Goal: Task Accomplishment & Management: Manage account settings

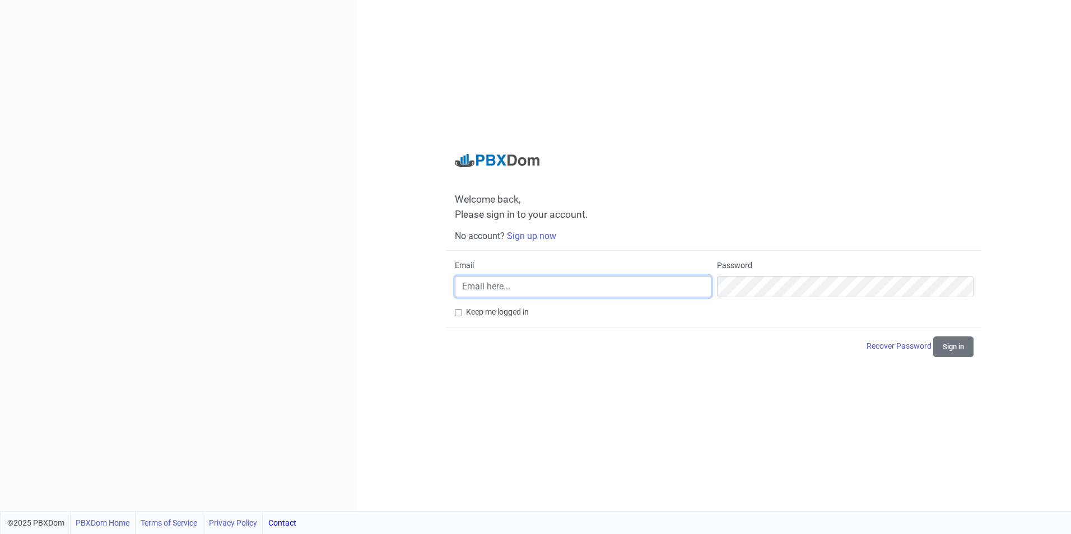
click at [534, 291] on input "Email" at bounding box center [583, 286] width 257 height 21
type input "[PERSON_NAME][EMAIL_ADDRESS][DOMAIN_NAME]"
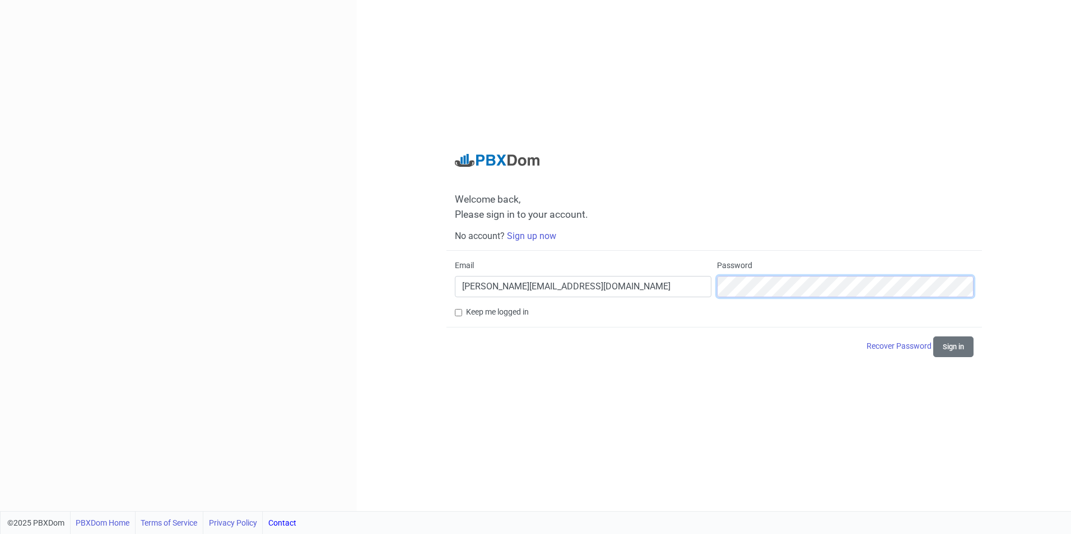
click at [933, 337] on button "Sign in" at bounding box center [953, 347] width 40 height 21
click at [958, 350] on button "Sign in" at bounding box center [953, 347] width 40 height 21
click at [886, 348] on link "Recover Password" at bounding box center [900, 346] width 67 height 9
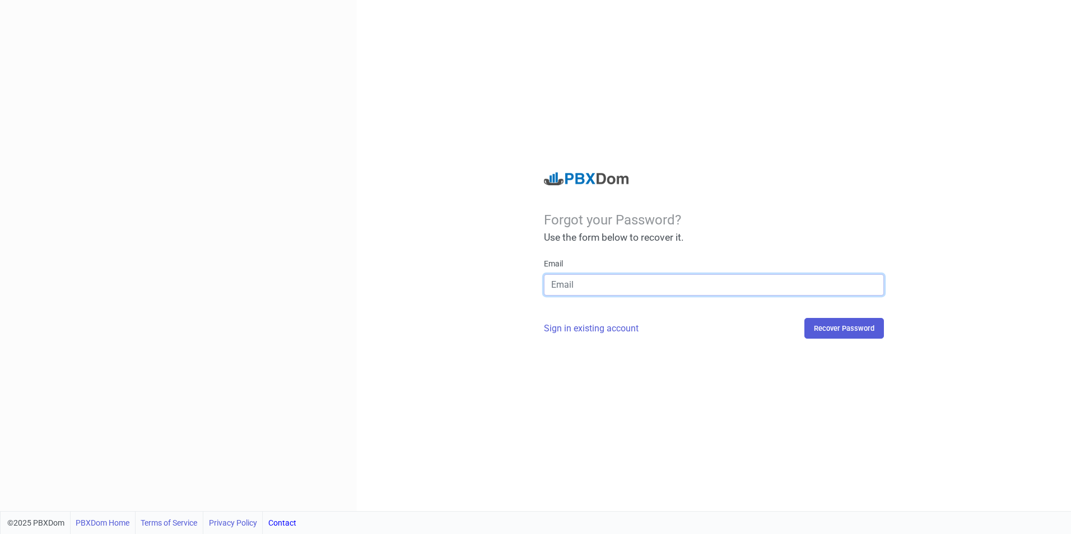
click at [625, 281] on input "email" at bounding box center [714, 284] width 340 height 21
type input "[PERSON_NAME][EMAIL_ADDRESS][DOMAIN_NAME]"
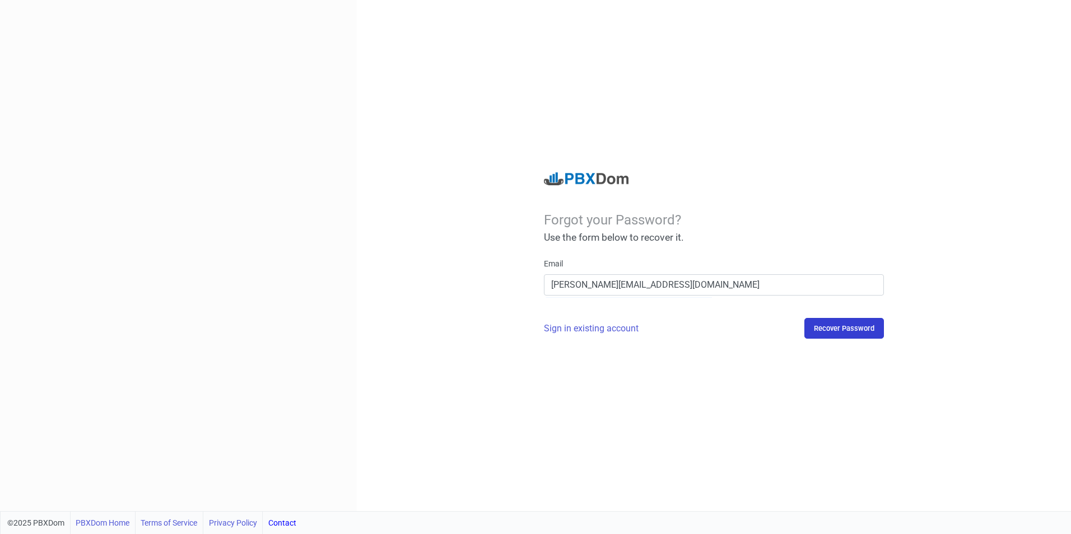
click at [850, 330] on button "Recover Password" at bounding box center [844, 328] width 80 height 21
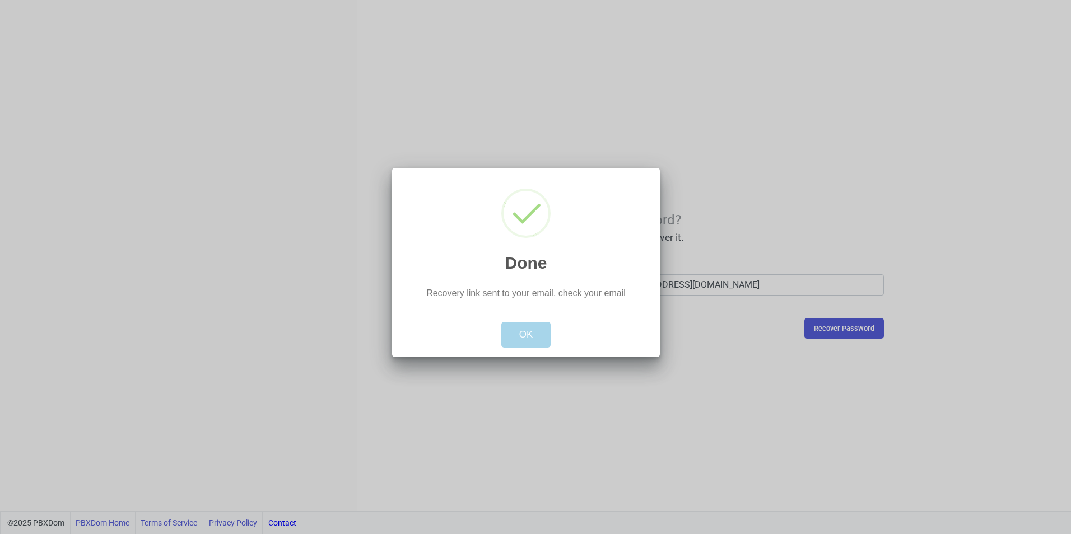
click at [533, 340] on button "OK" at bounding box center [526, 335] width 50 height 26
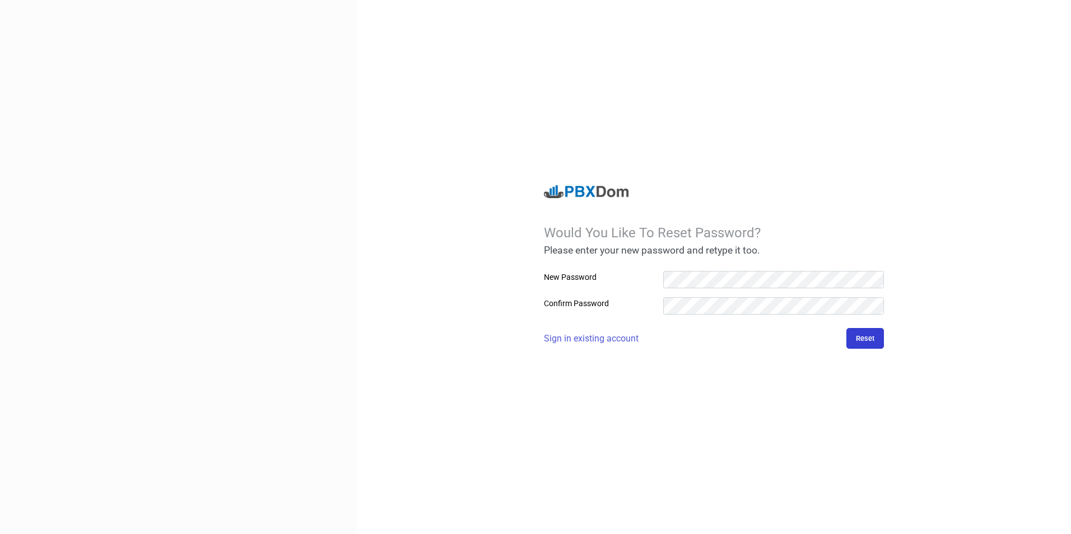
click at [869, 339] on button "Reset" at bounding box center [865, 338] width 38 height 21
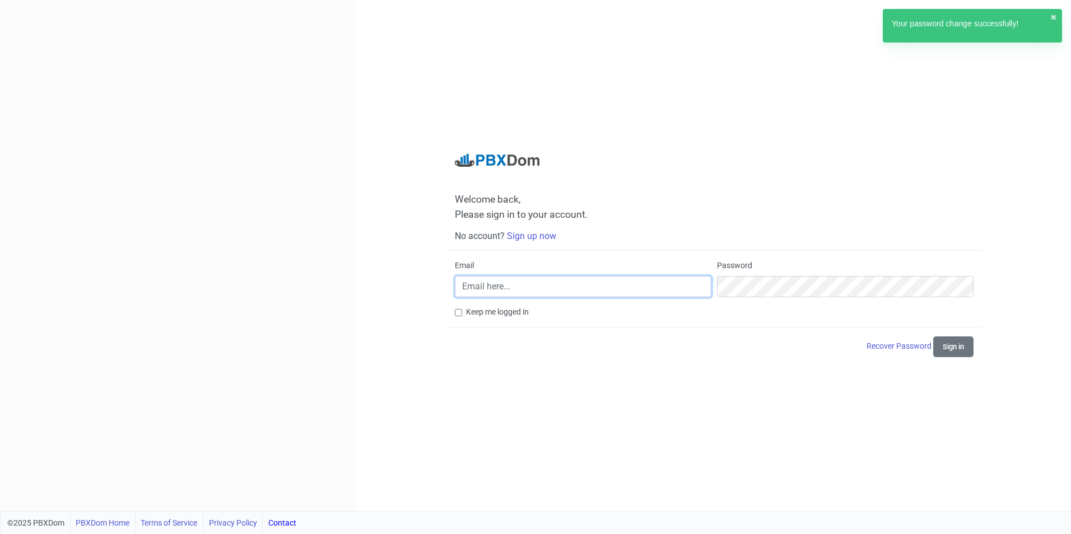
click at [498, 290] on input "Email" at bounding box center [583, 286] width 257 height 21
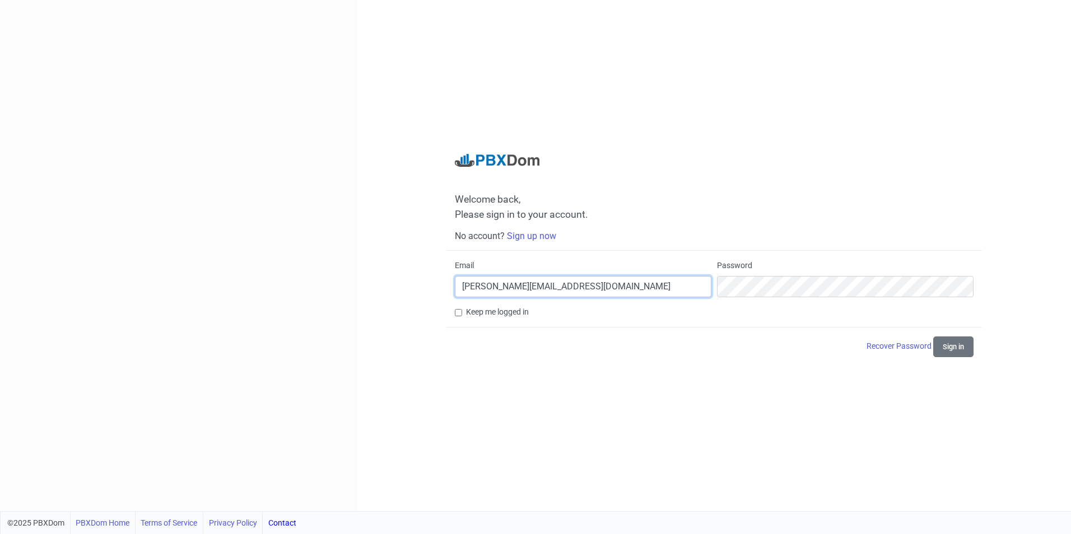
type input "[PERSON_NAME][EMAIL_ADDRESS][DOMAIN_NAME]"
click at [933, 337] on button "Sign in" at bounding box center [953, 347] width 40 height 21
click at [952, 348] on button "Sign in" at bounding box center [953, 347] width 40 height 21
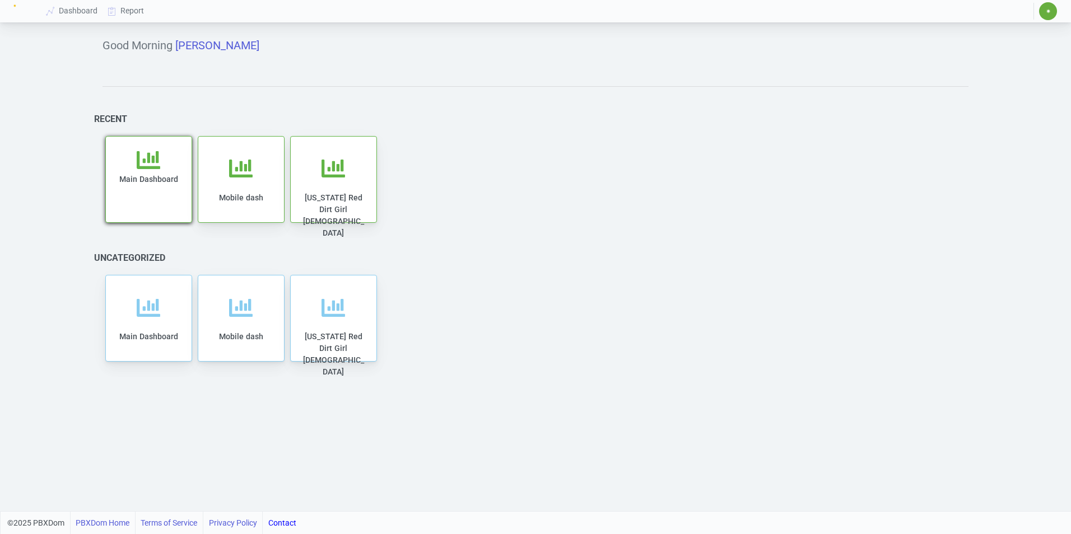
click at [145, 186] on div "Main Dashboard" at bounding box center [148, 185] width 63 height 74
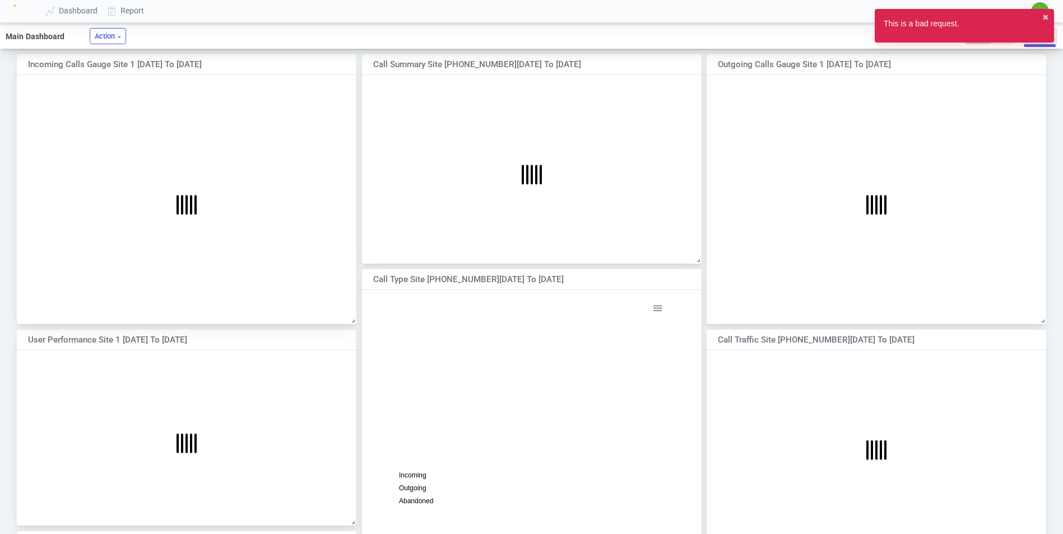
scroll to position [236, 356]
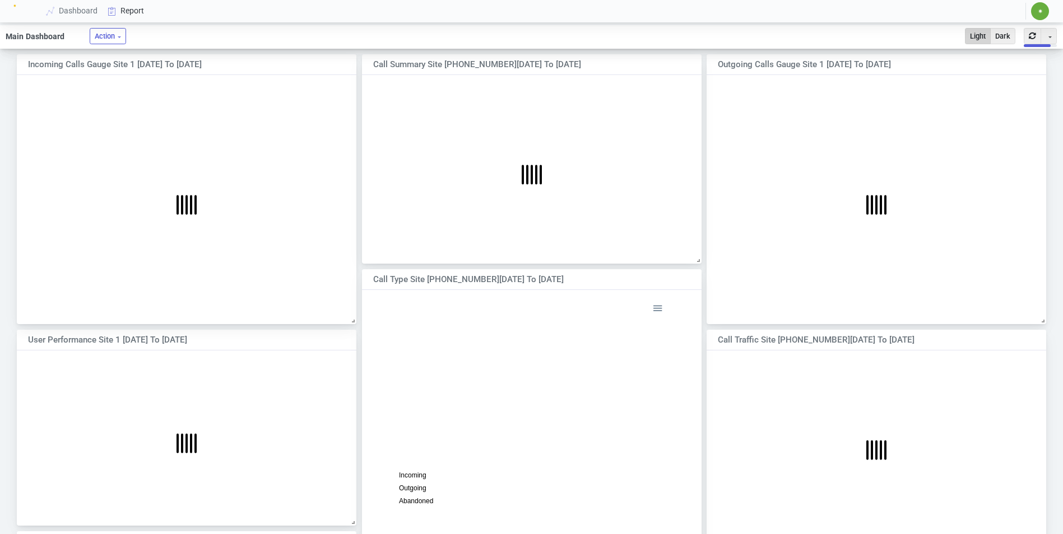
click at [127, 11] on link "Report" at bounding box center [126, 11] width 46 height 21
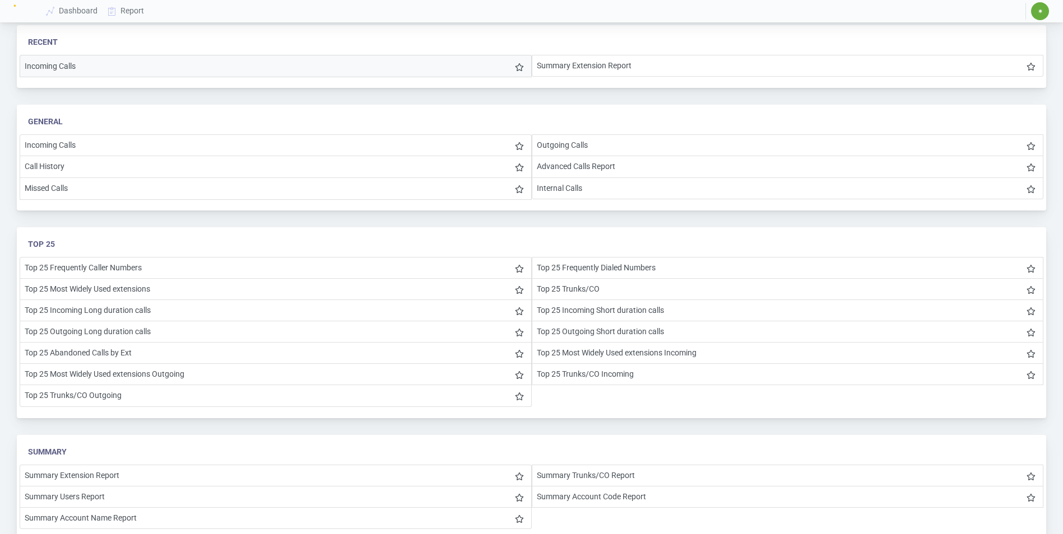
click at [71, 69] on li "Incoming Calls" at bounding box center [276, 66] width 512 height 22
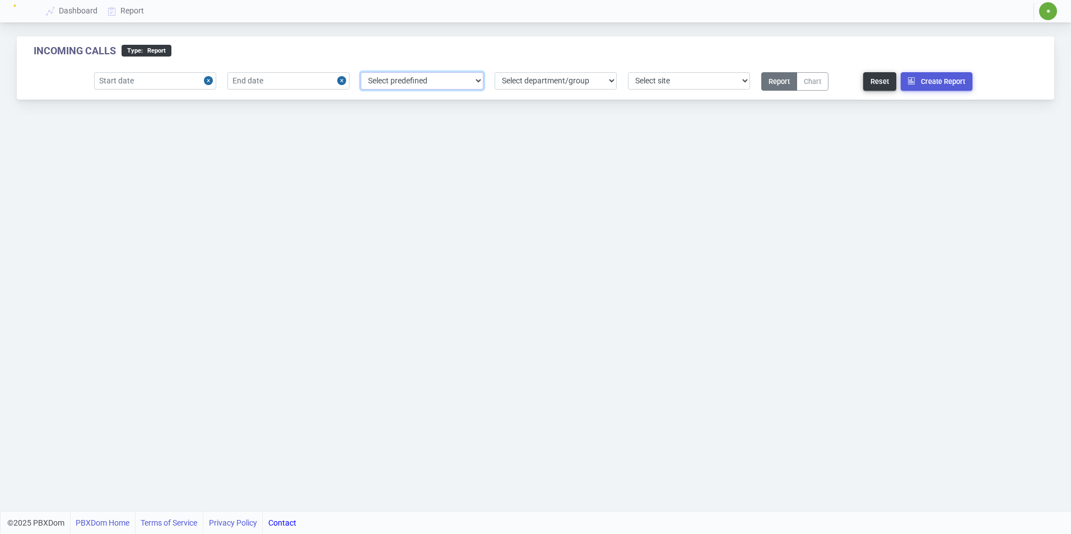
click at [477, 85] on select "Select predefined [DATE] [DATE] Current Year Current Month Current Week Previou…" at bounding box center [422, 80] width 122 height 17
select select "2"
click at [361, 72] on select "Select predefined [DATE] [DATE] Current Year Current Month Current Week Previou…" at bounding box center [422, 80] width 122 height 17
type input "[DATE]"
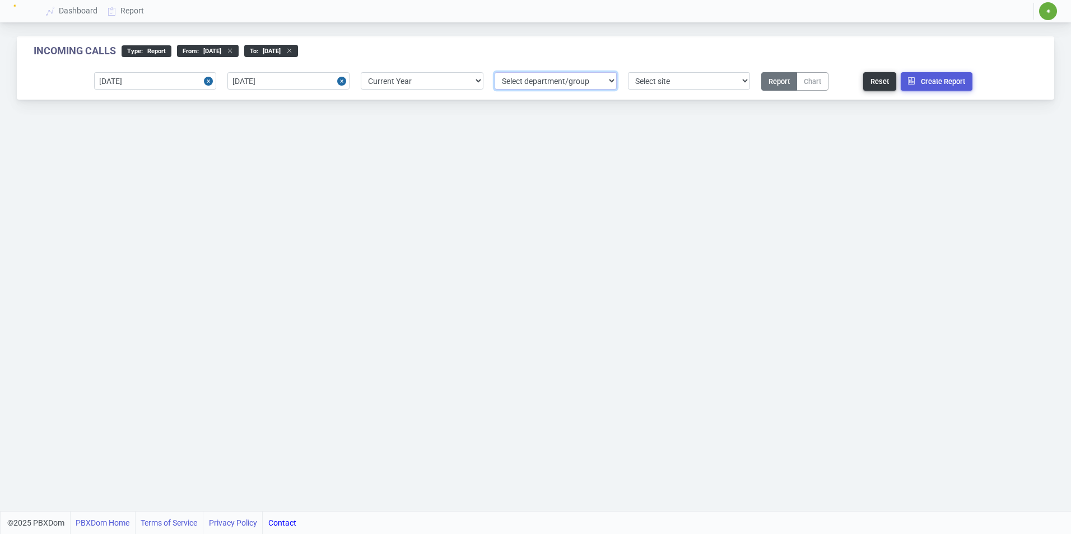
click at [612, 81] on select "Select department/group exceptionExtension WhiteListExtension Untitled Group Un…" at bounding box center [556, 80] width 122 height 17
select select "3"
click at [495, 72] on select "Select department/group exceptionExtension WhiteListExtension Untitled Group Un…" at bounding box center [556, 80] width 122 height 17
click at [744, 82] on select "Select site" at bounding box center [689, 80] width 122 height 17
click at [628, 72] on select "Select site" at bounding box center [689, 80] width 122 height 17
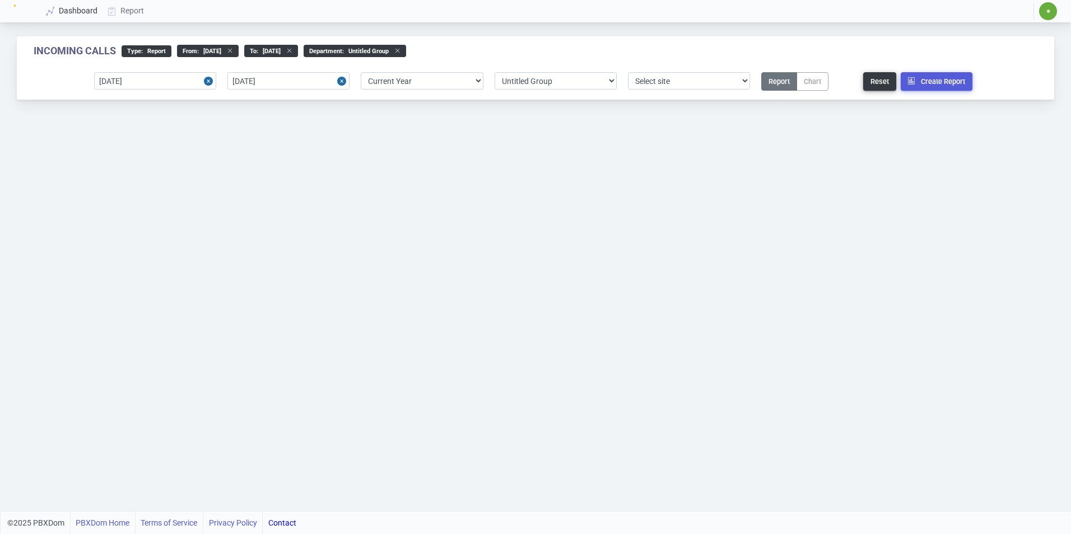
click at [69, 11] on link "Dashboard" at bounding box center [72, 11] width 62 height 21
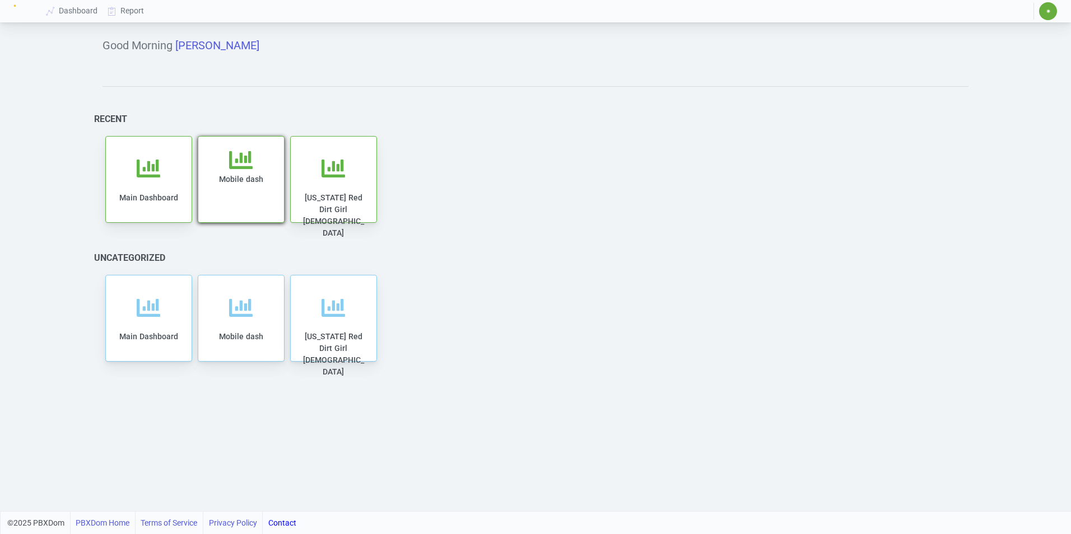
click at [215, 190] on div "Mobile dash" at bounding box center [240, 185] width 63 height 74
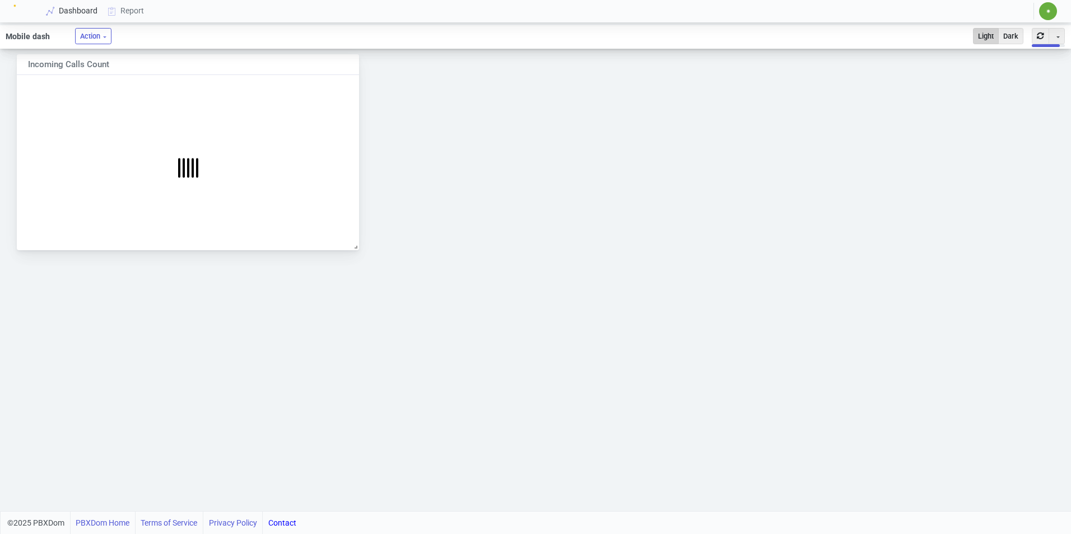
click at [64, 8] on link "Dashboard" at bounding box center [72, 11] width 62 height 21
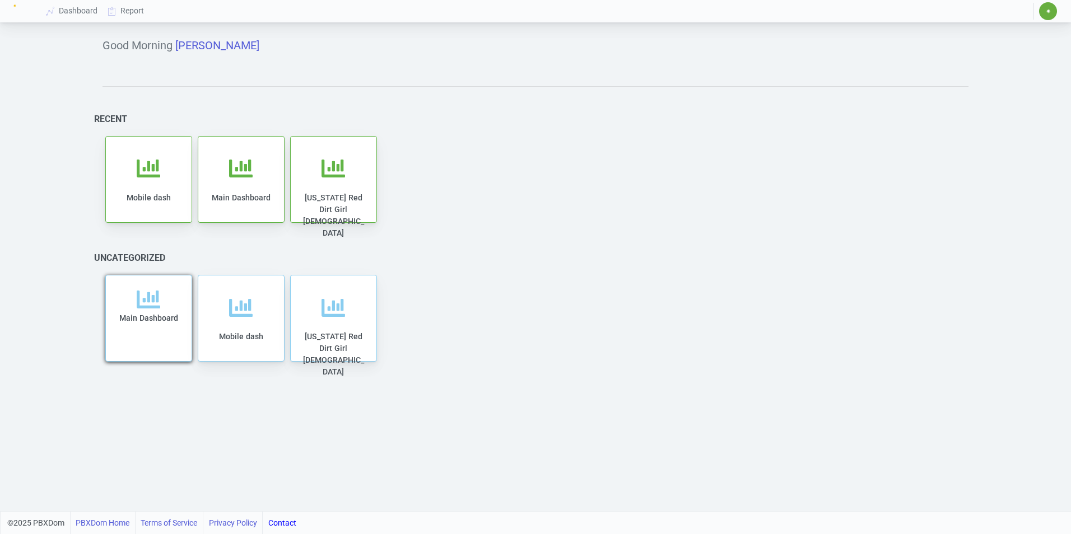
click at [169, 319] on span "Main Dashboard" at bounding box center [148, 318] width 59 height 9
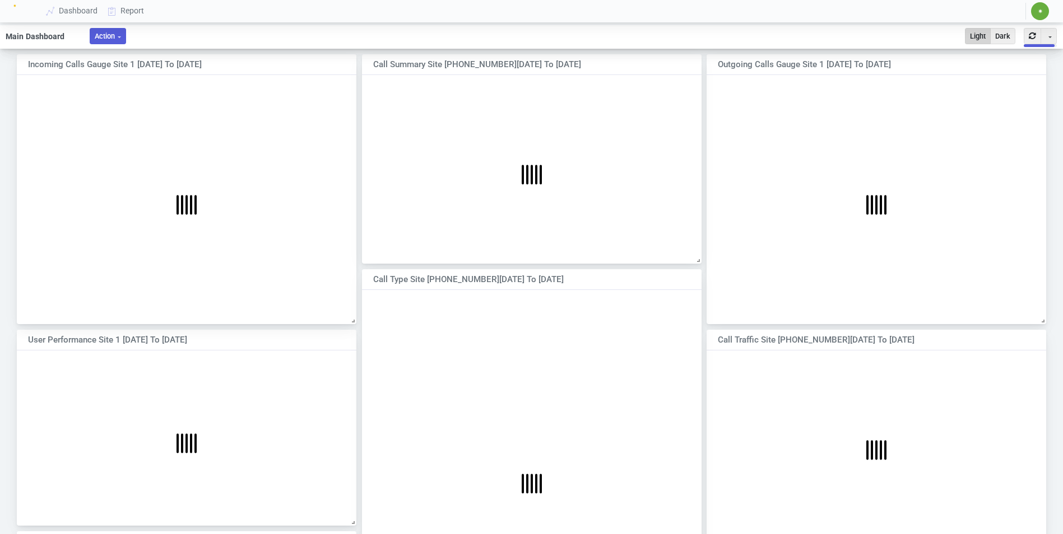
click at [113, 38] on button "Action" at bounding box center [108, 36] width 36 height 16
click at [1005, 32] on button "Dark" at bounding box center [1002, 36] width 25 height 16
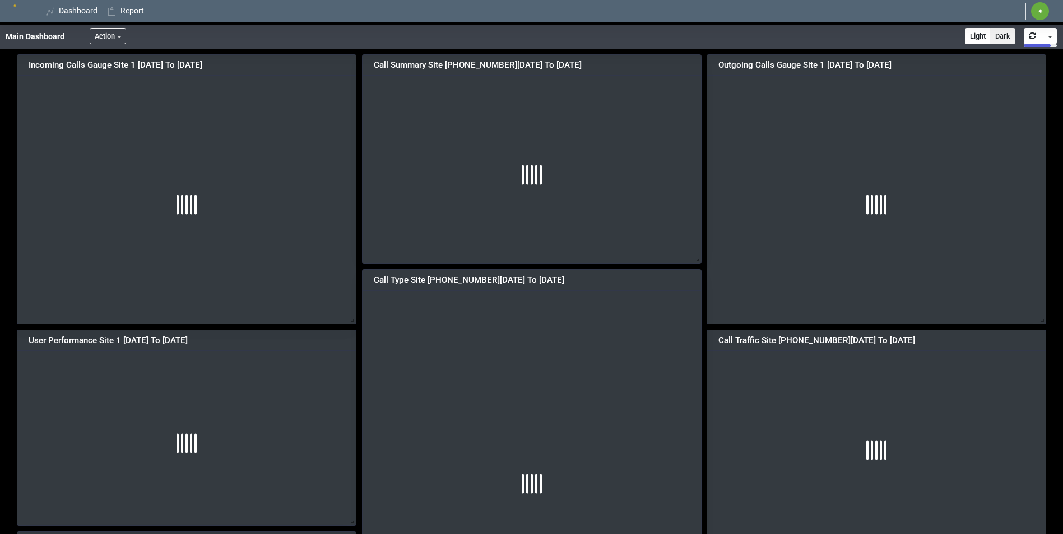
click at [1050, 39] on button "Toggle Dropdown" at bounding box center [1048, 36] width 16 height 16
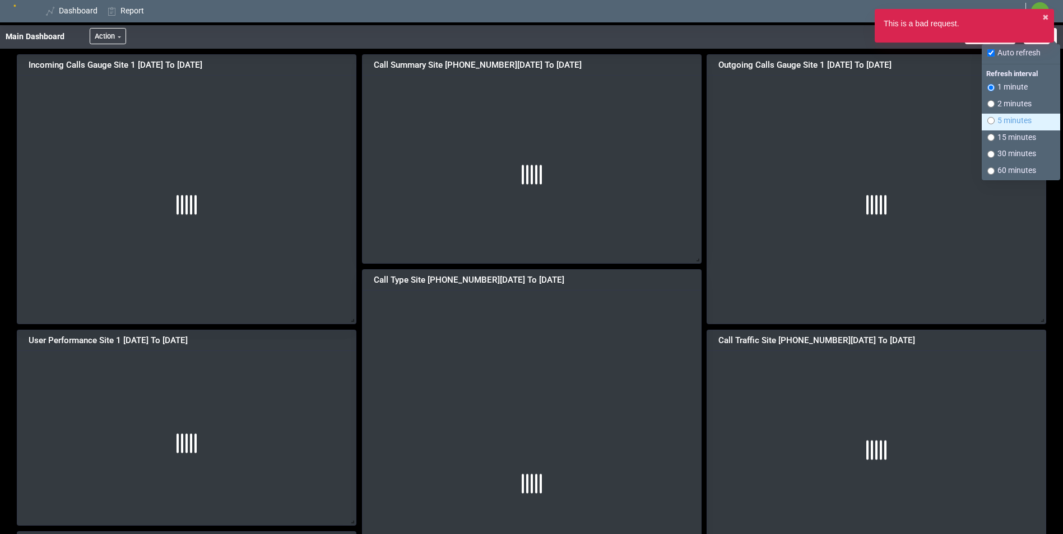
click at [998, 118] on button "5 minutes" at bounding box center [1020, 122] width 78 height 17
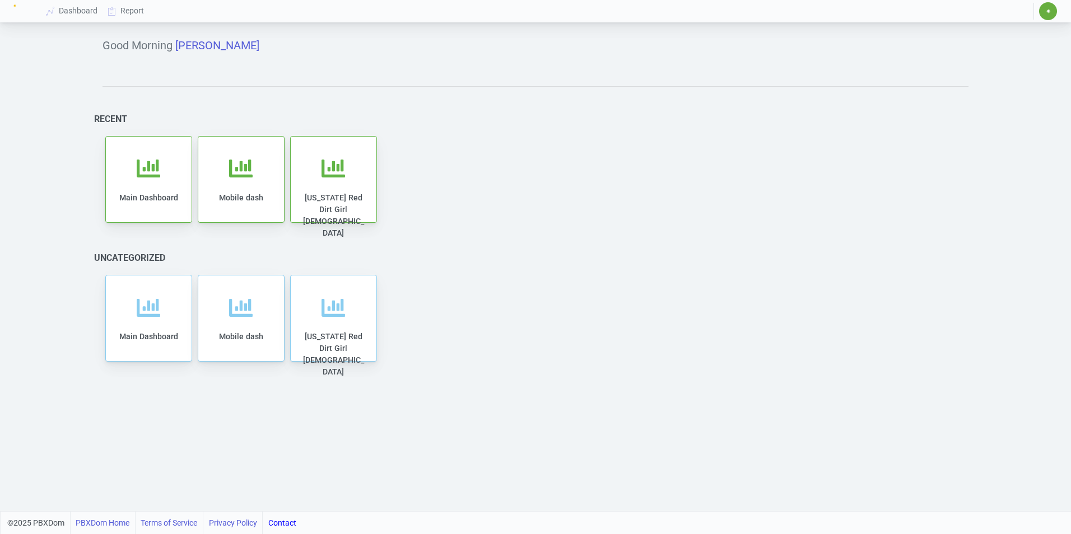
click at [286, 523] on link "Contact" at bounding box center [282, 523] width 28 height 22
click at [107, 521] on link "PBXDom Home" at bounding box center [103, 523] width 54 height 22
click at [137, 317] on span "Main Dashboard" at bounding box center [148, 318] width 59 height 9
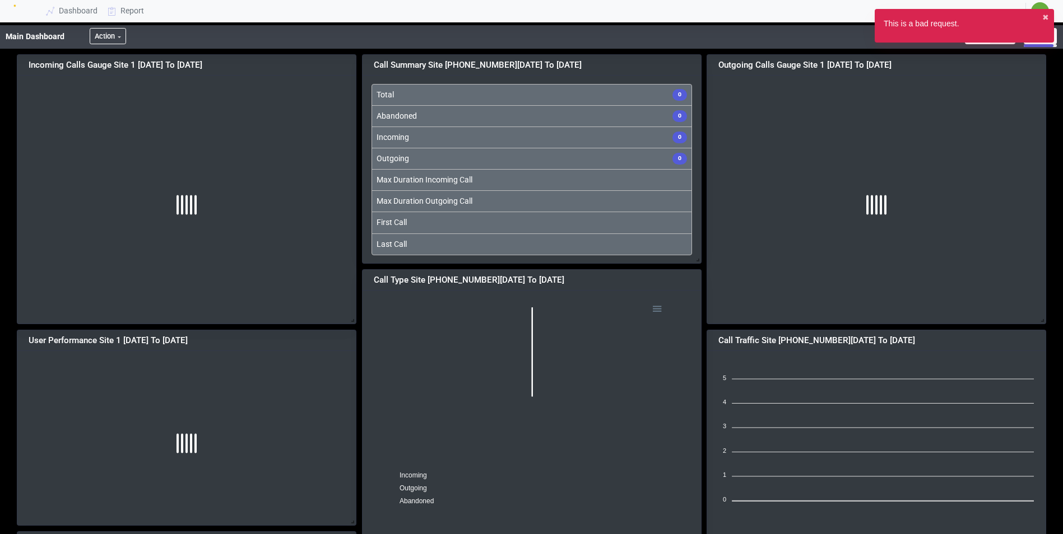
scroll to position [174, 329]
